Goal: Information Seeking & Learning: Understand process/instructions

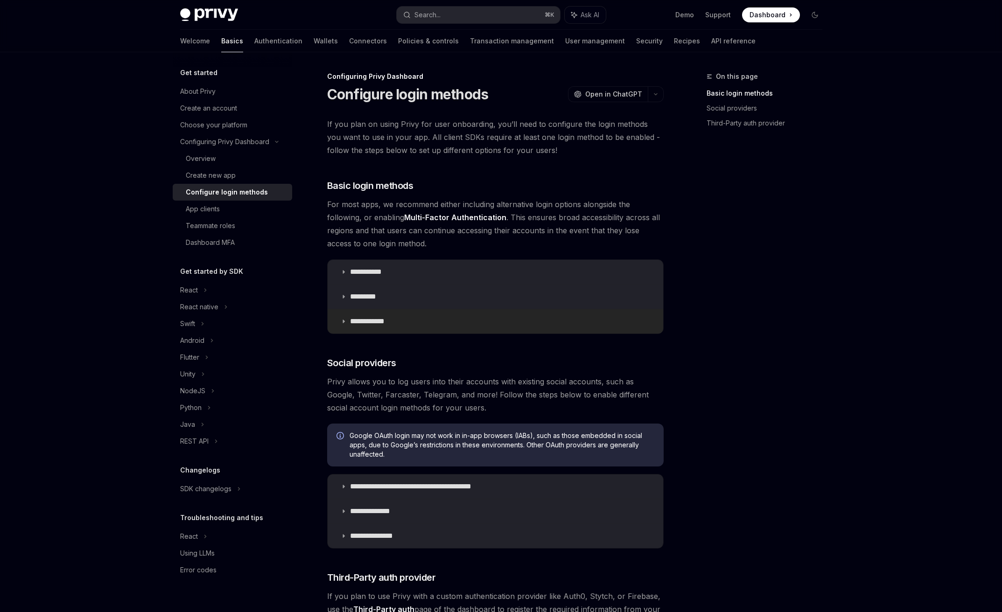
click at [376, 325] on p "**********" at bounding box center [371, 321] width 42 height 9
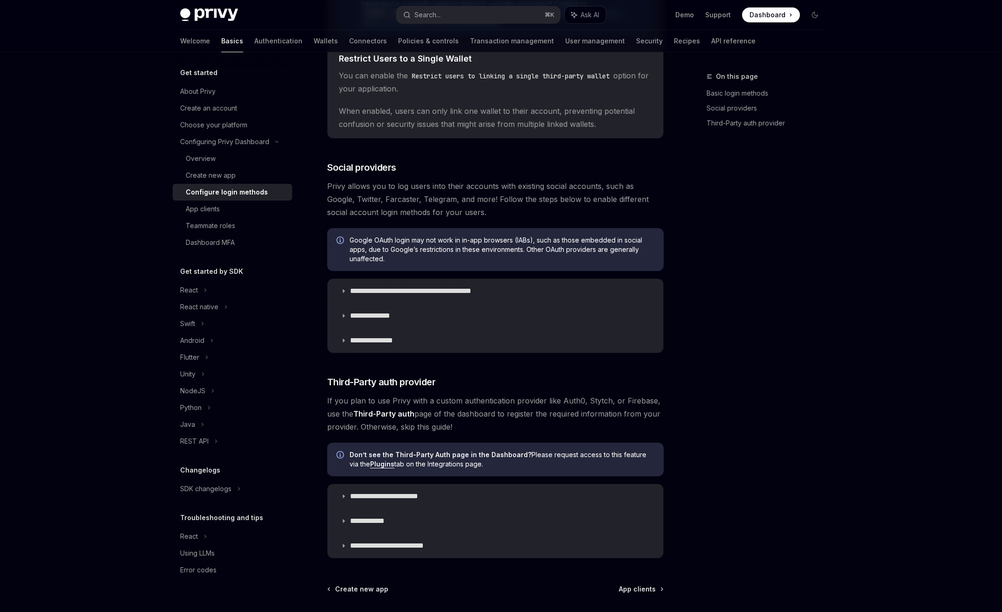
scroll to position [464, 0]
click at [411, 298] on summary "**********" at bounding box center [494, 291] width 335 height 24
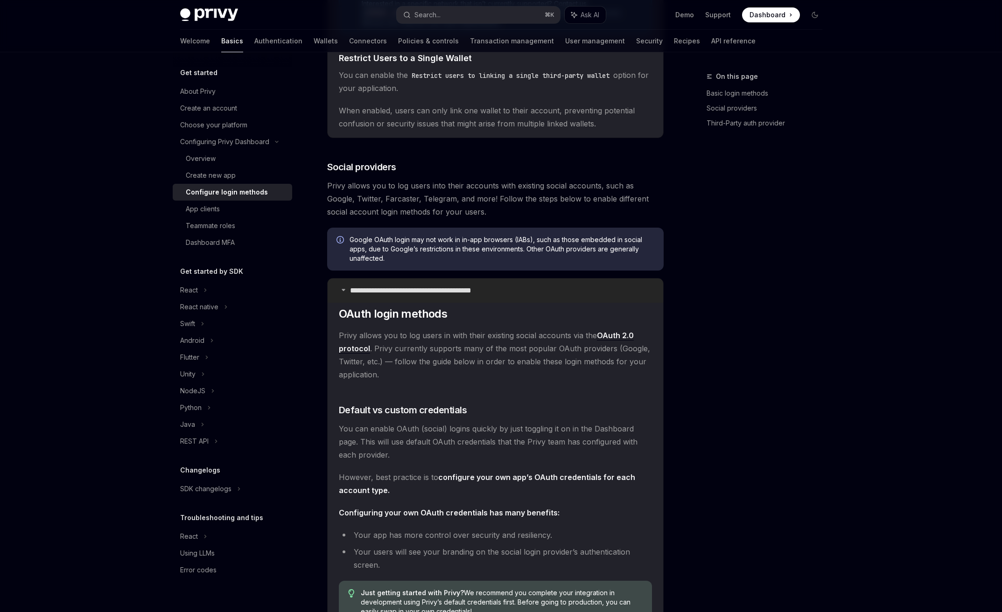
click at [412, 291] on p "**********" at bounding box center [427, 290] width 154 height 9
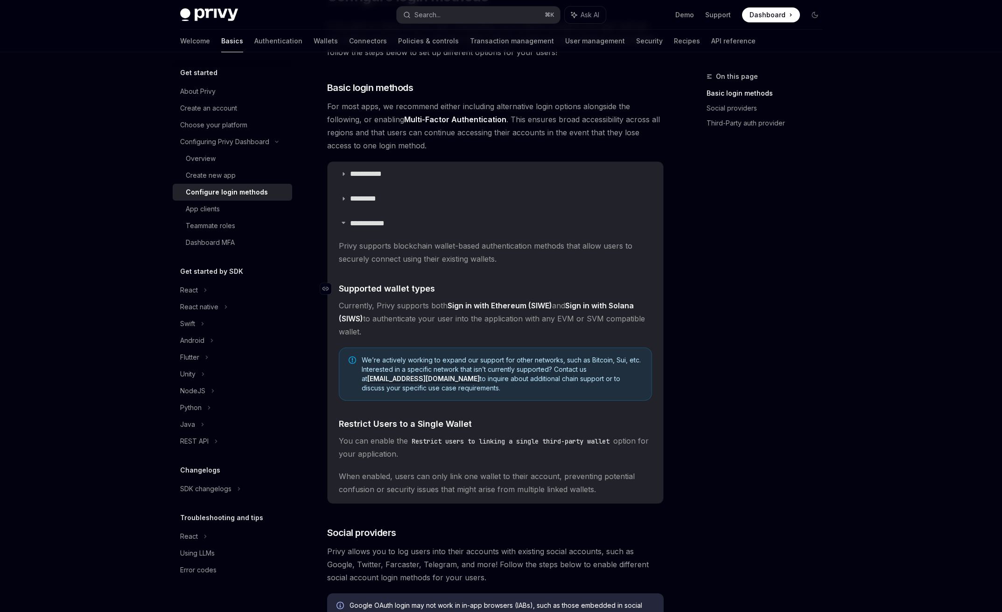
scroll to position [56, 0]
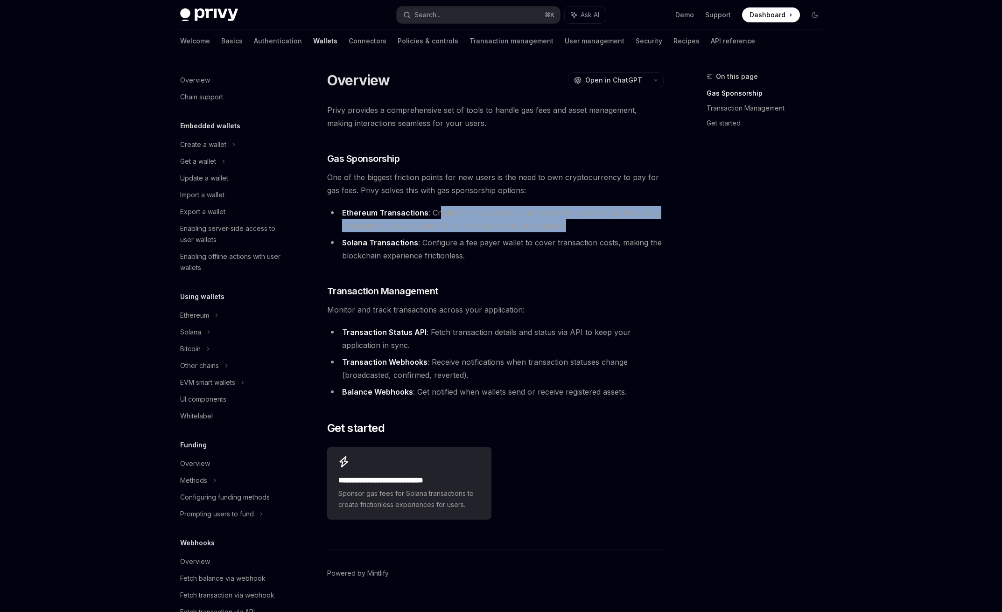
drag, startPoint x: 436, startPoint y: 215, endPoint x: 567, endPoint y: 228, distance: 131.8
click at [567, 228] on li "Ethereum Transactions : Create smart wallets for your users and sponsor gas fee…" at bounding box center [495, 219] width 336 height 26
click at [408, 228] on li "Ethereum Transactions : Create smart wallets for your users and sponsor gas fee…" at bounding box center [495, 219] width 336 height 26
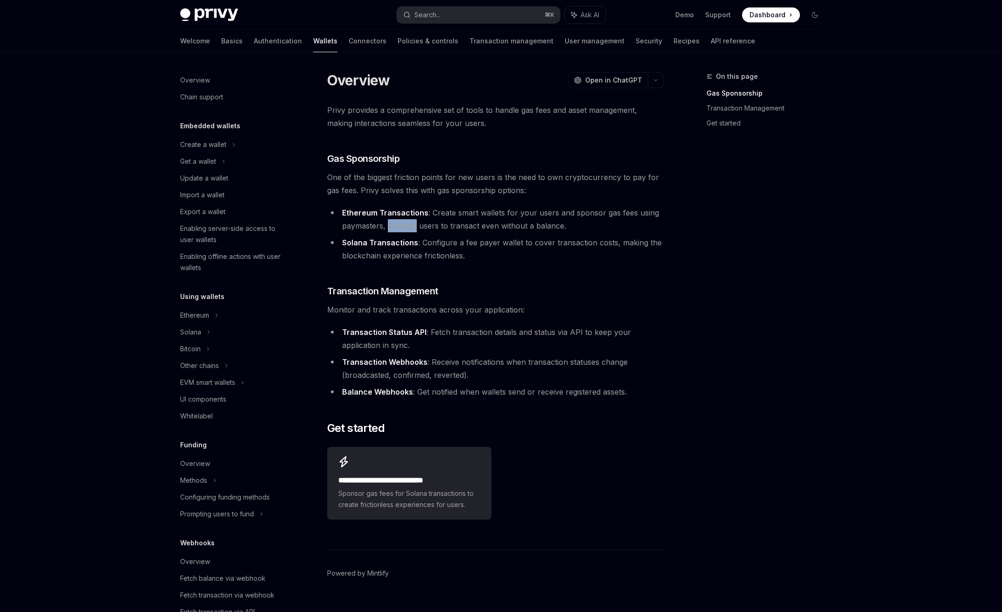
click at [408, 228] on li "Ethereum Transactions : Create smart wallets for your users and sponsor gas fee…" at bounding box center [495, 219] width 336 height 26
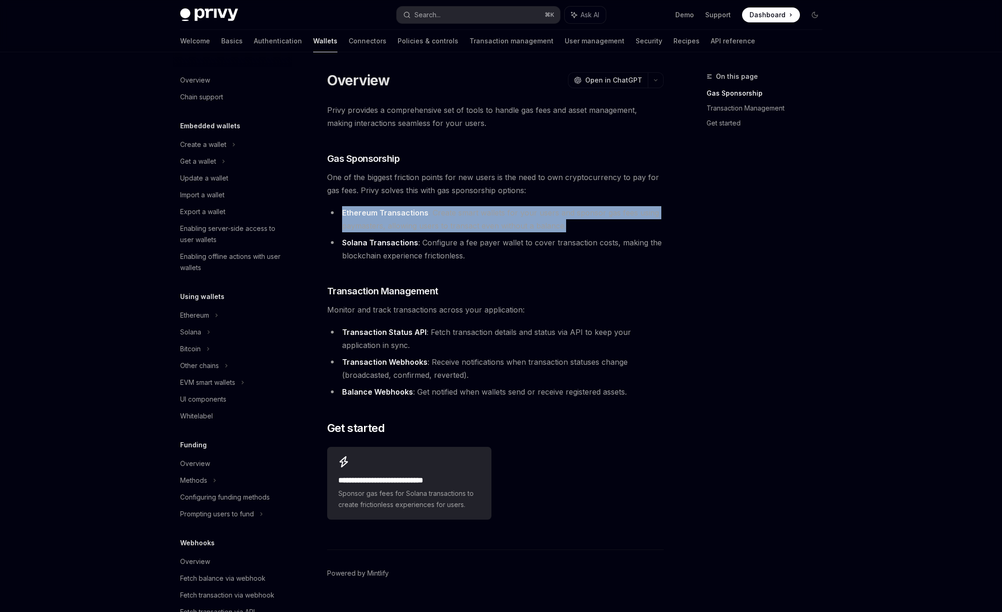
click at [408, 228] on li "Ethereum Transactions : Create smart wallets for your users and sponsor gas fee…" at bounding box center [495, 219] width 336 height 26
click at [448, 220] on li "Ethereum Transactions : Create smart wallets for your users and sponsor gas fee…" at bounding box center [495, 219] width 336 height 26
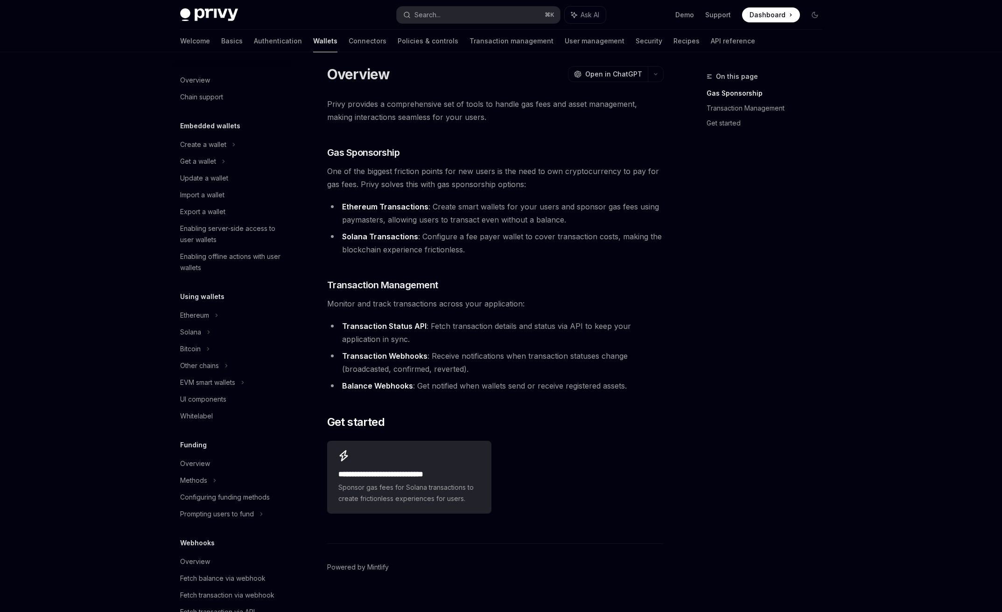
scroll to position [18, 0]
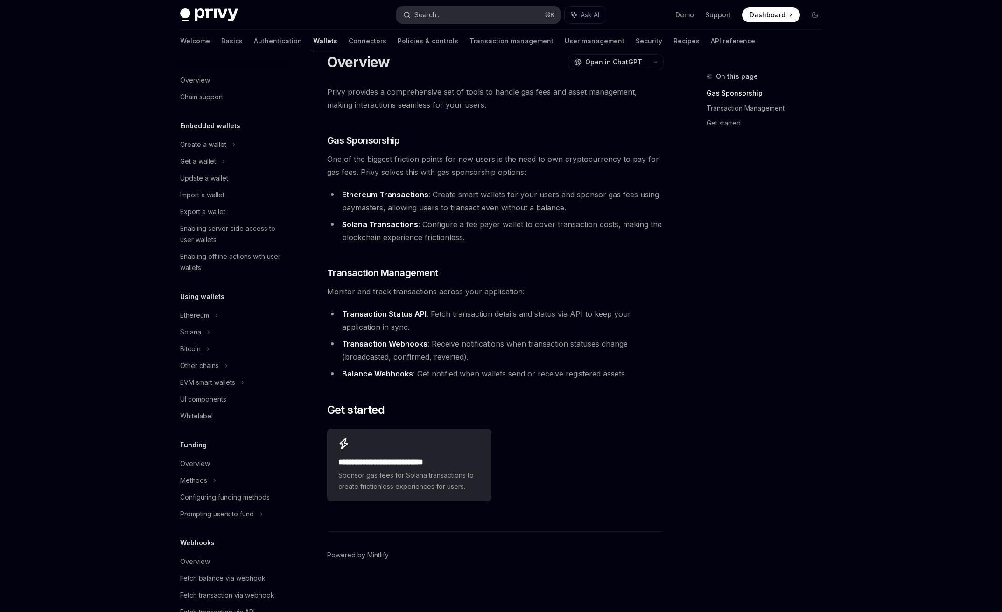
click at [445, 12] on button "Search... ⌘ K" at bounding box center [478, 15] width 163 height 17
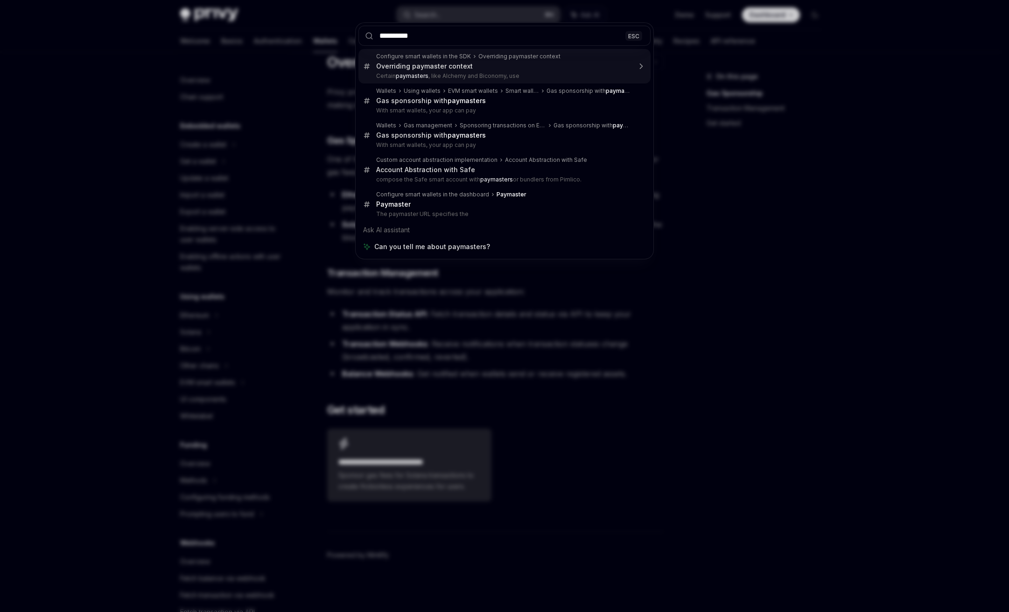
type input "*********"
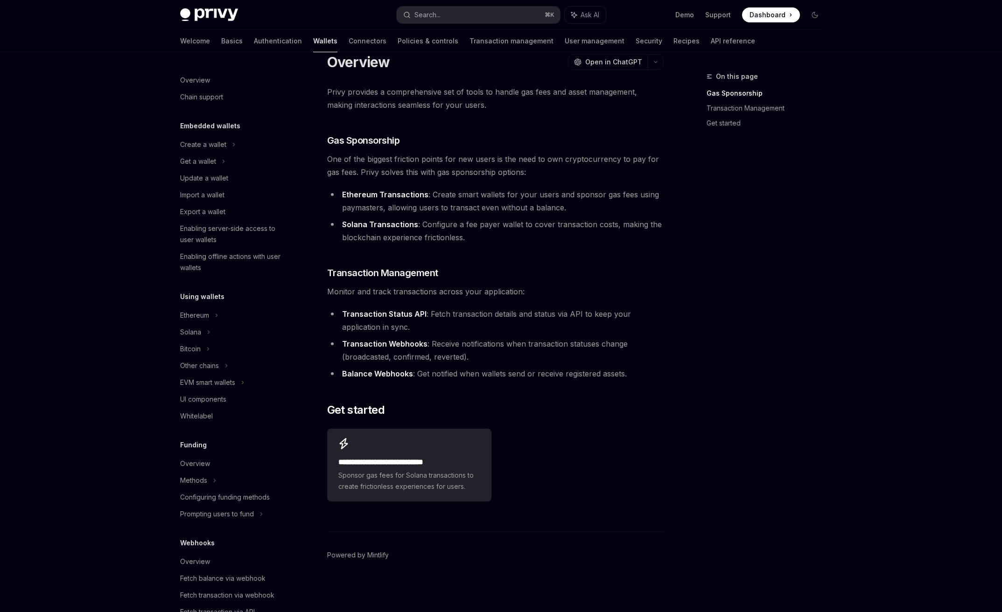
type textarea "*"
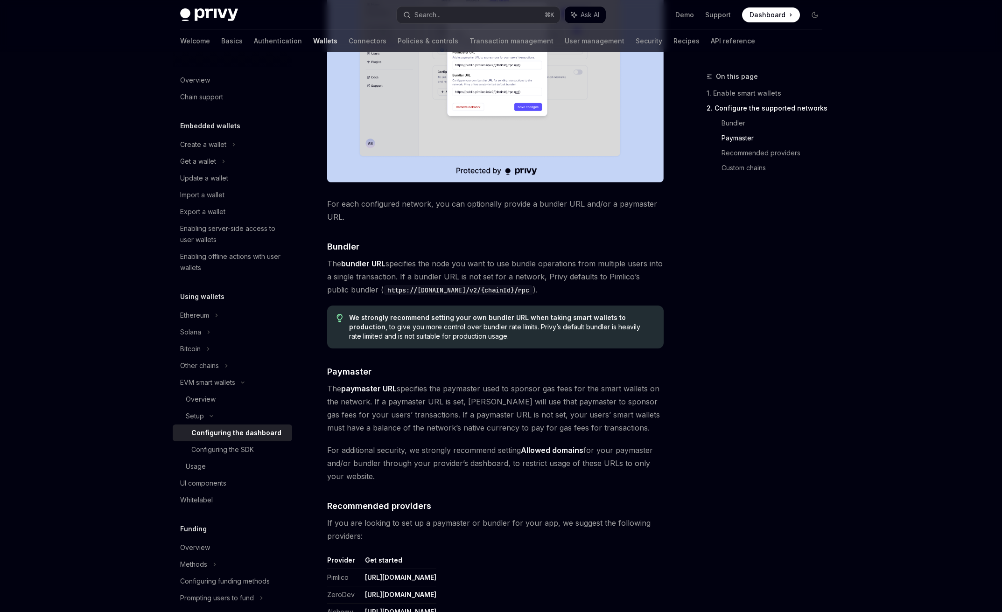
scroll to position [662, 0]
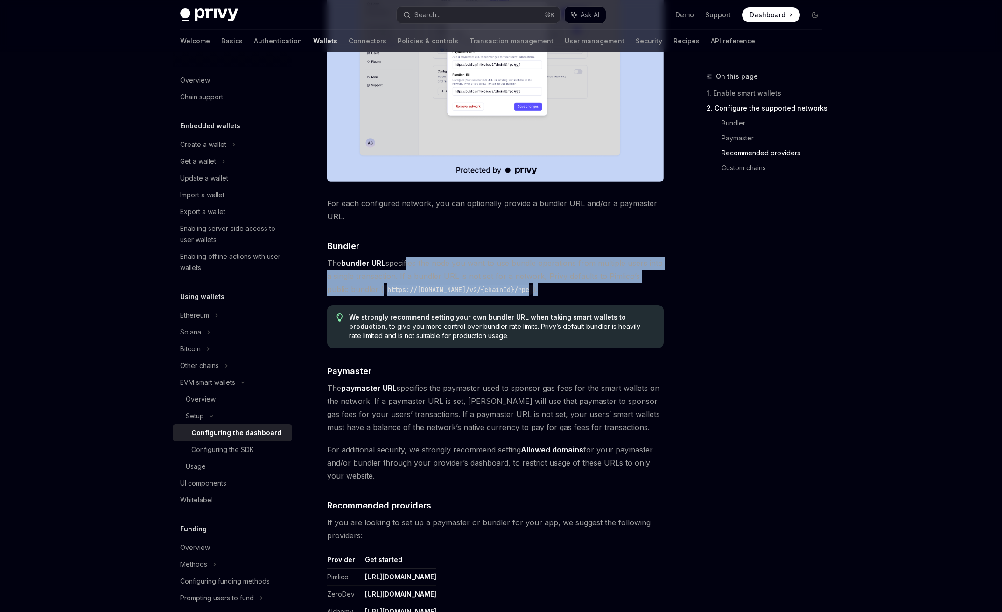
drag, startPoint x: 408, startPoint y: 268, endPoint x: 564, endPoint y: 285, distance: 156.7
click at [564, 285] on span "The bundler URL specifies the node you want to use bundle operations from multi…" at bounding box center [495, 276] width 336 height 39
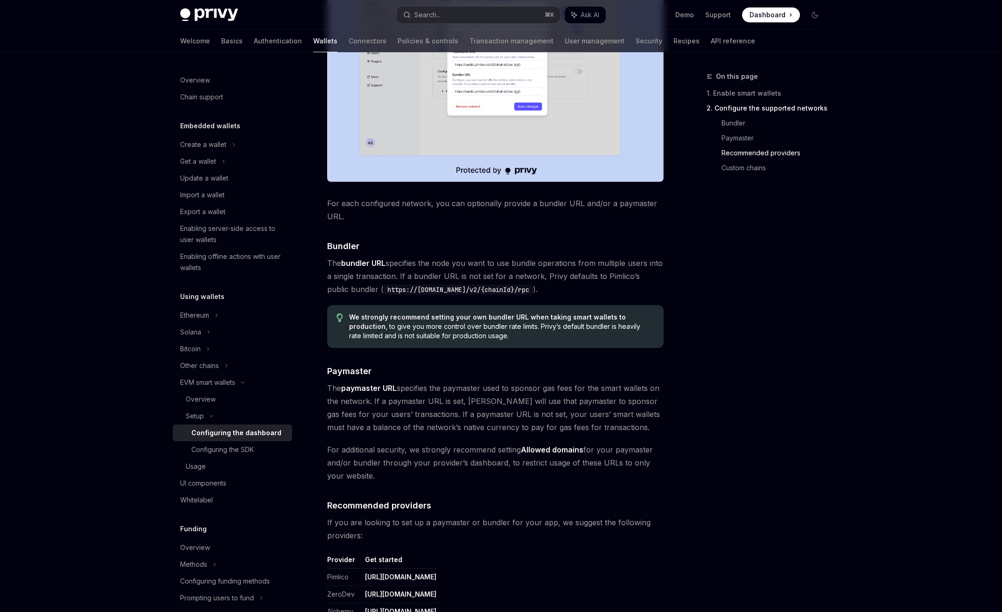
click at [545, 290] on span "The bundler URL specifies the node you want to use bundle operations from multi…" at bounding box center [495, 276] width 336 height 39
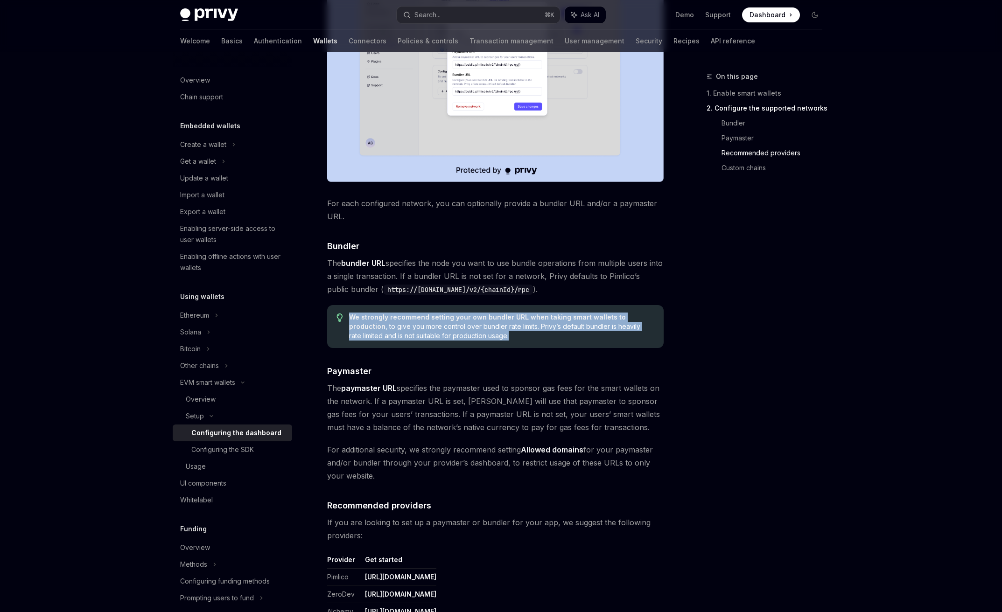
drag, startPoint x: 468, startPoint y: 338, endPoint x: 350, endPoint y: 317, distance: 119.3
click at [350, 317] on span "We strongly recommend setting your own bundler URL when taking smart wallets to…" at bounding box center [501, 327] width 305 height 28
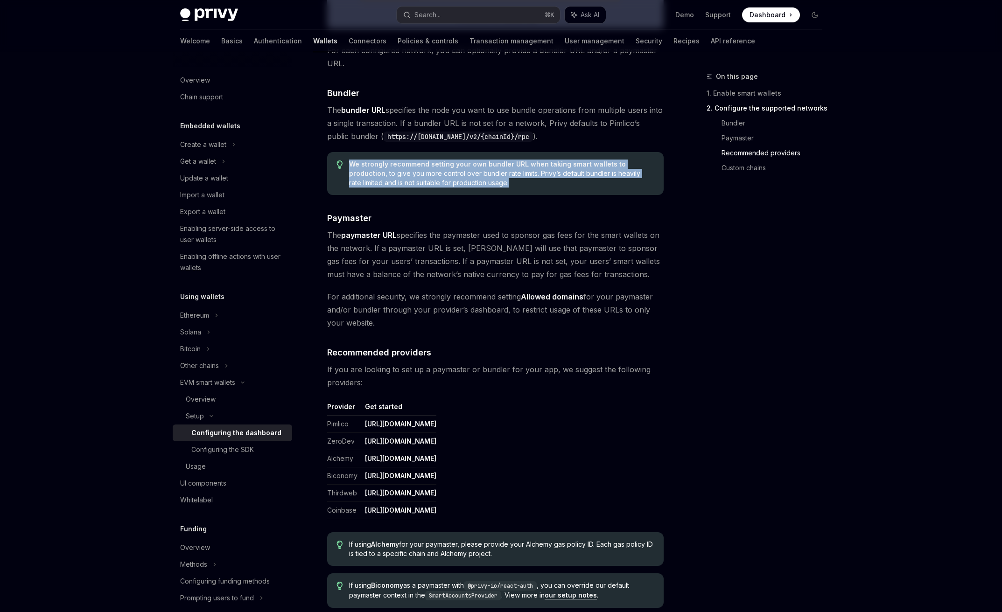
scroll to position [835, 0]
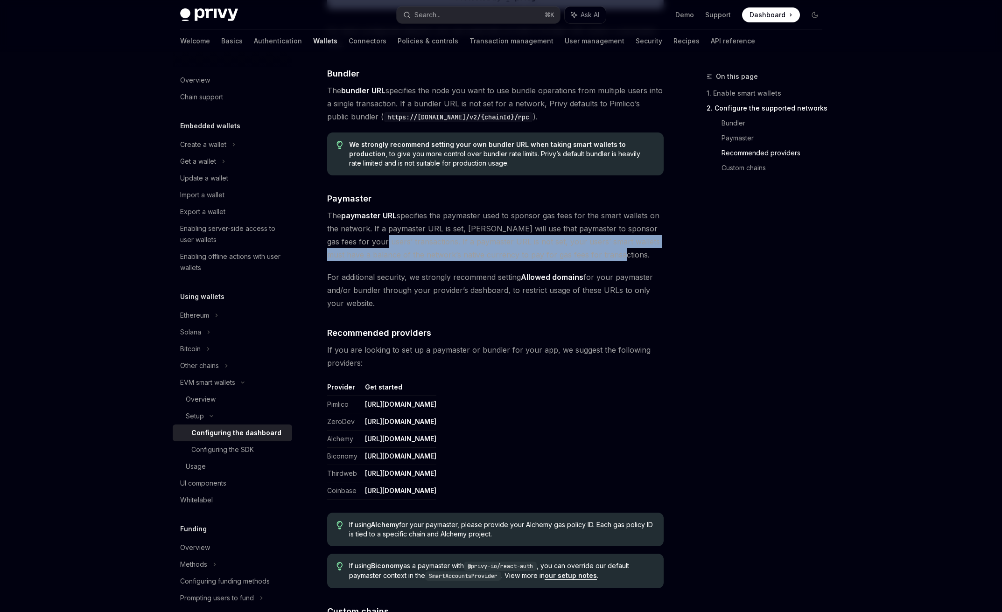
drag, startPoint x: 366, startPoint y: 243, endPoint x: 605, endPoint y: 252, distance: 239.5
click at [605, 252] on span "The paymaster URL specifies the paymaster used to sponsor gas fees for the smar…" at bounding box center [495, 235] width 336 height 52
